Goal: Information Seeking & Learning: Check status

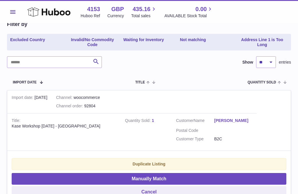
click at [36, 14] on icon at bounding box center [48, 12] width 43 height 12
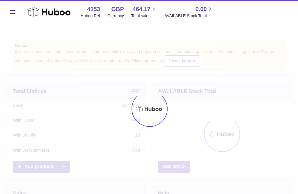
scroll to position [91, 139]
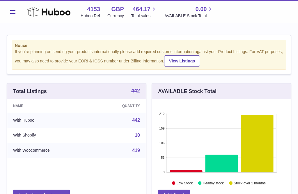
click at [141, 12] on span "464.17" at bounding box center [142, 9] width 18 height 8
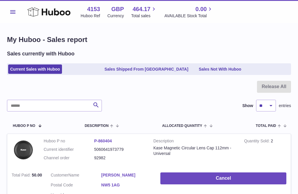
click at [218, 71] on link "Sales Not With Huboo" at bounding box center [220, 69] width 47 height 10
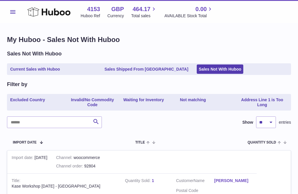
click at [136, 101] on link "Waiting for Inventory" at bounding box center [143, 102] width 45 height 15
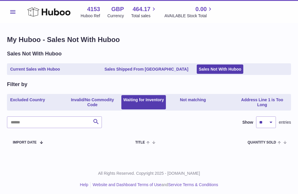
click at [122, 70] on link "Sales Shipped From Huboo" at bounding box center [146, 69] width 88 height 10
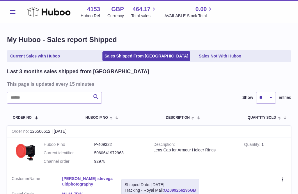
click at [30, 56] on link "Current Sales with Huboo" at bounding box center [35, 56] width 54 height 10
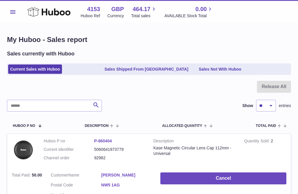
click at [123, 70] on link "Sales Shipped From [GEOGRAPHIC_DATA]" at bounding box center [146, 69] width 88 height 10
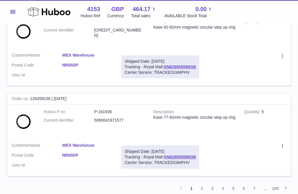
scroll to position [872, 0]
click at [204, 183] on link "2" at bounding box center [202, 188] width 10 height 10
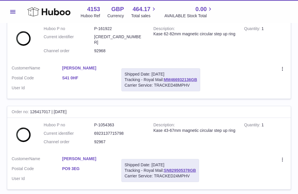
scroll to position [845, 0]
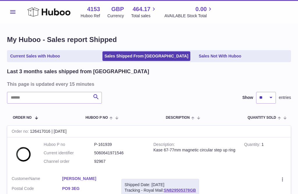
click at [39, 13] on icon at bounding box center [48, 12] width 43 height 12
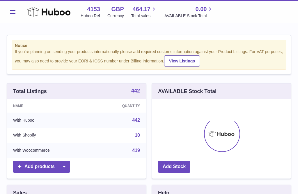
scroll to position [91, 139]
